Goal: Navigation & Orientation: Find specific page/section

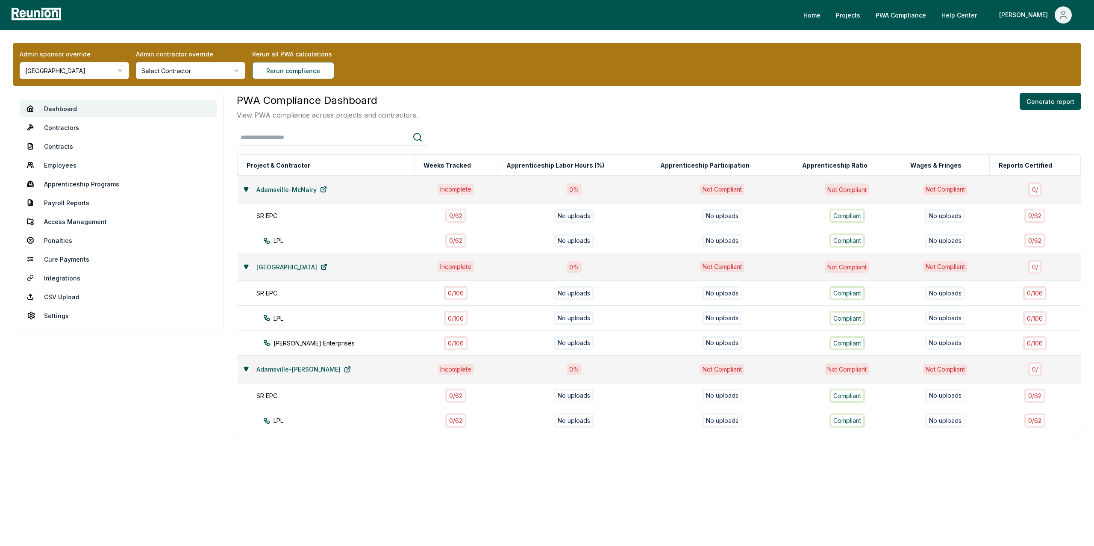
click at [79, 74] on html "Please visit us on your desktop We're working on making our marketplace mobile-…" at bounding box center [547, 273] width 1094 height 546
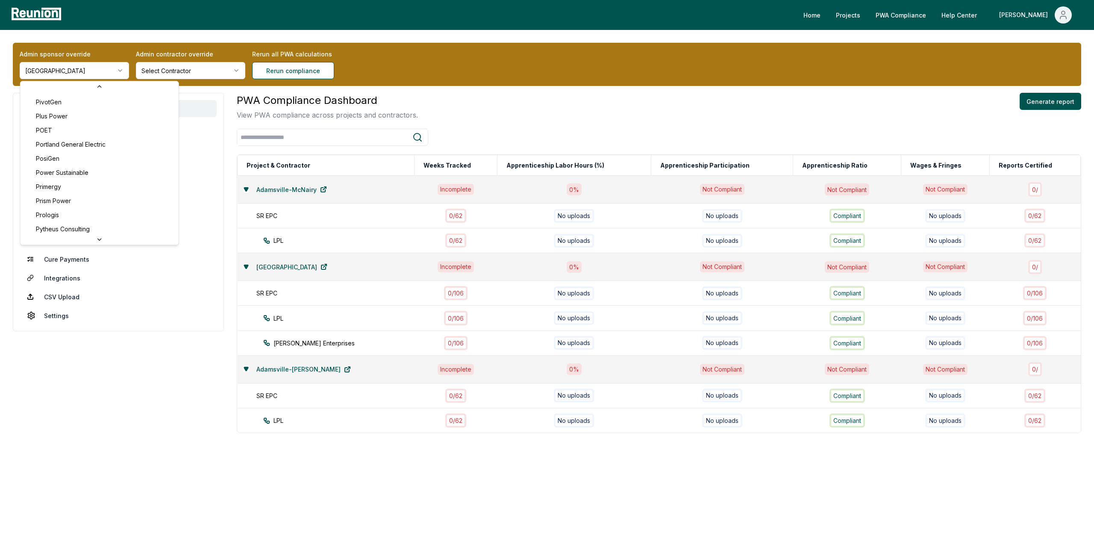
scroll to position [2844, 0]
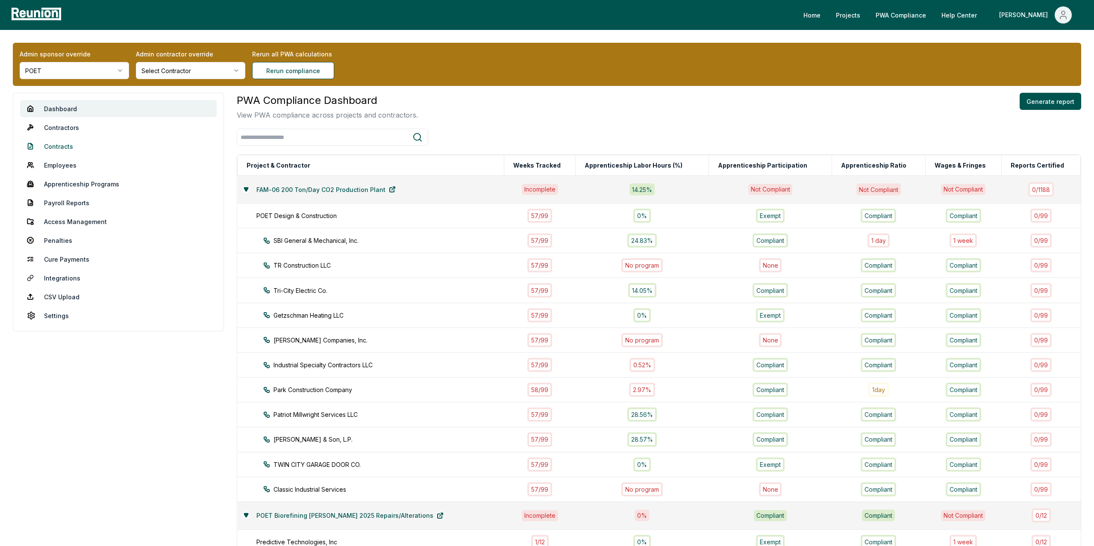
click at [59, 148] on link "Contracts" at bounding box center [118, 146] width 197 height 17
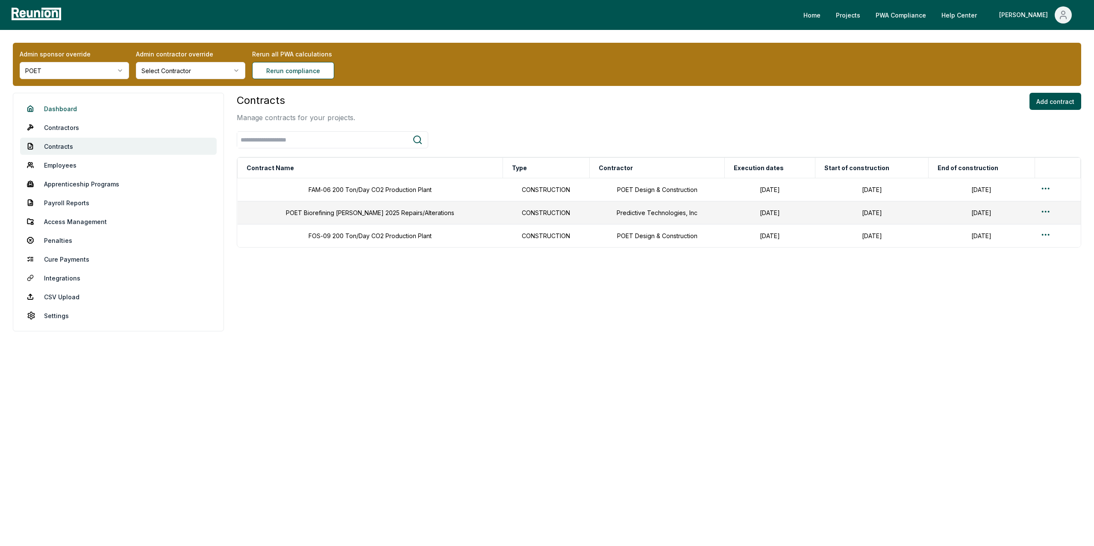
click at [71, 106] on link "Dashboard" at bounding box center [118, 108] width 197 height 17
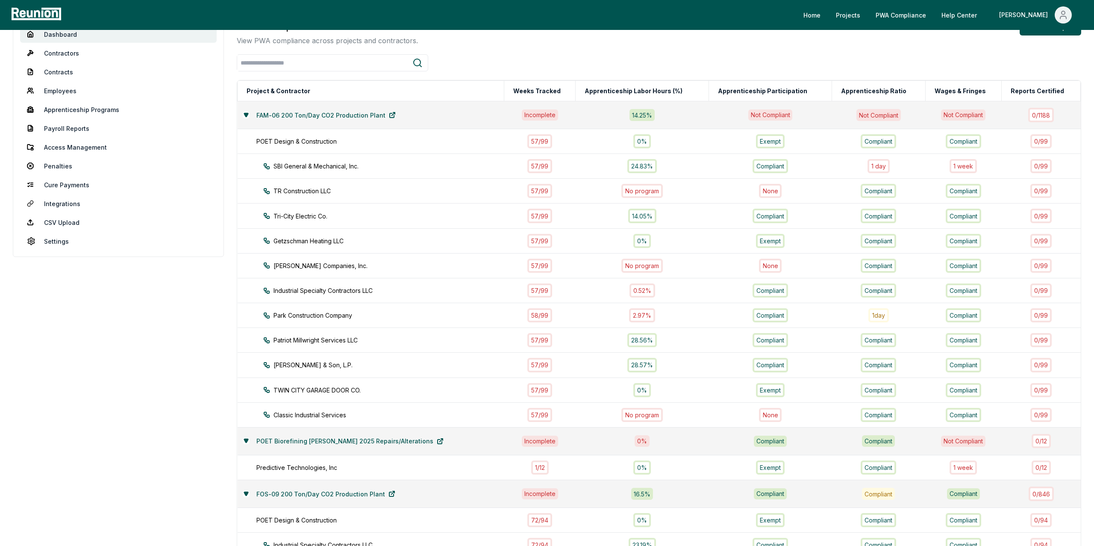
scroll to position [80, 0]
